Goal: Task Accomplishment & Management: Use online tool/utility

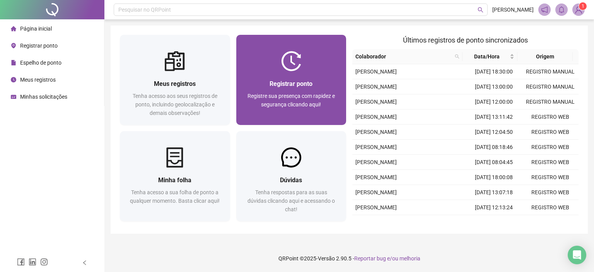
click at [297, 68] on img at bounding box center [291, 61] width 20 height 20
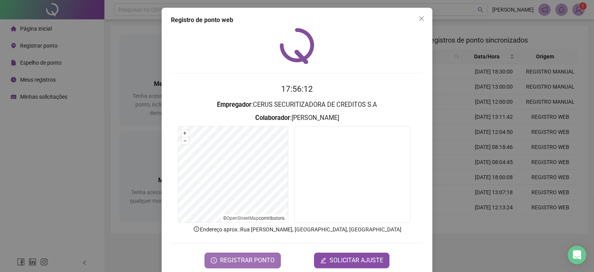
click at [253, 256] on span "REGISTRAR PONTO" at bounding box center [247, 260] width 55 height 9
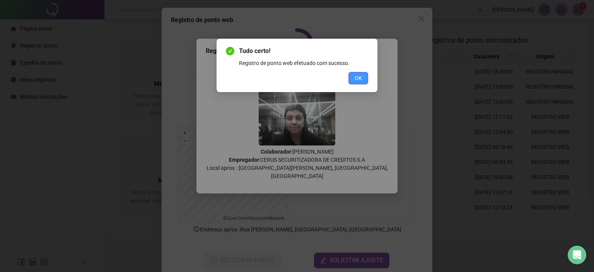
click at [363, 78] on button "OK" at bounding box center [359, 78] width 20 height 12
